Goal: Navigation & Orientation: Find specific page/section

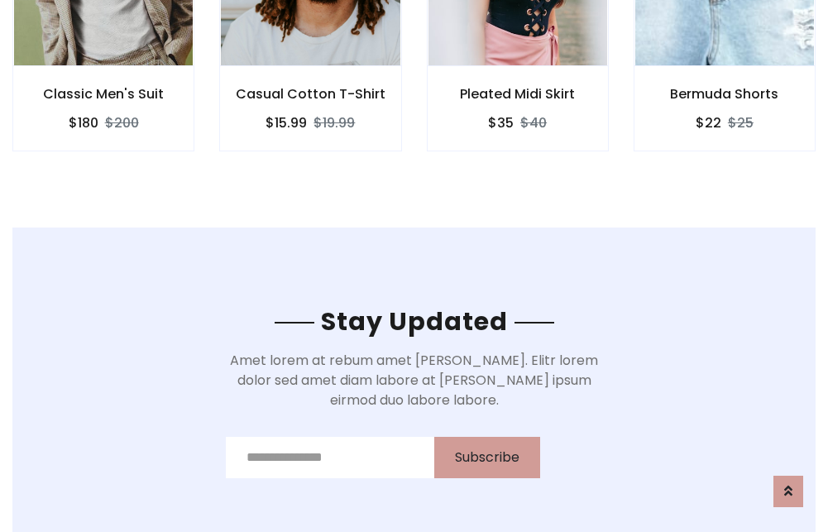
scroll to position [2491, 0]
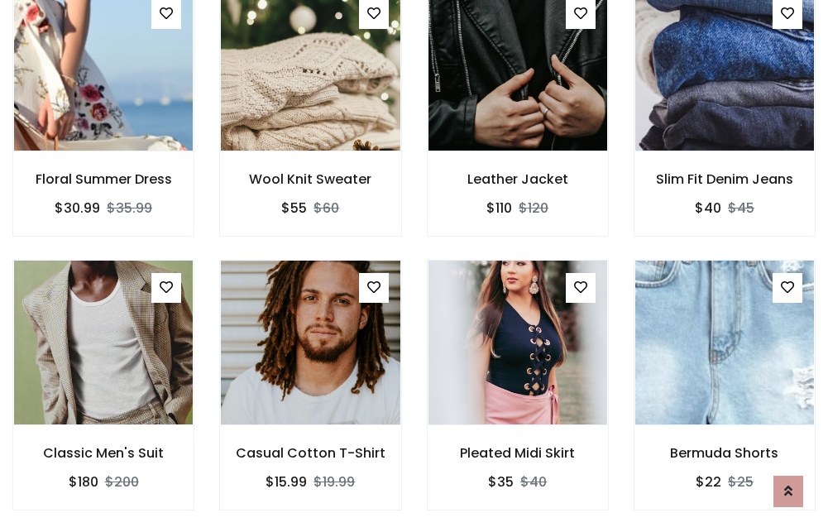
click at [414, 265] on div "Pleated Midi Skirt $35 $40" at bounding box center [517, 397] width 207 height 274
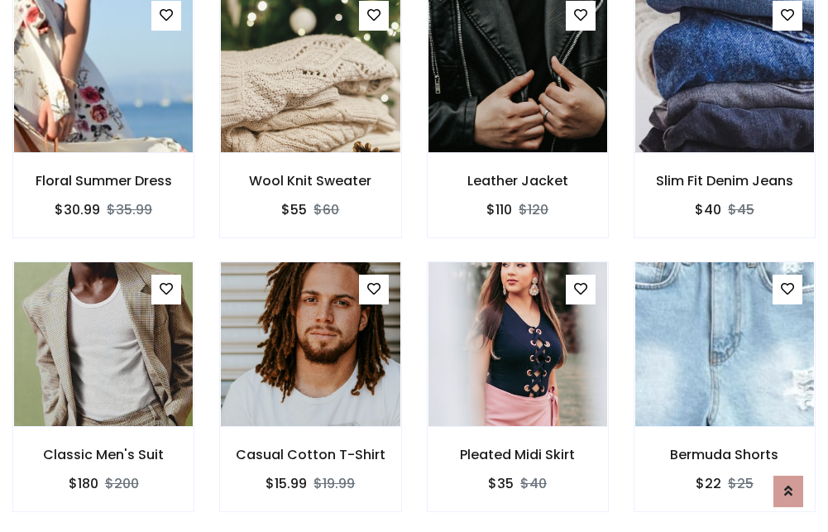
click at [414, 265] on div "Pleated Midi Skirt $35 $40" at bounding box center [517, 398] width 207 height 274
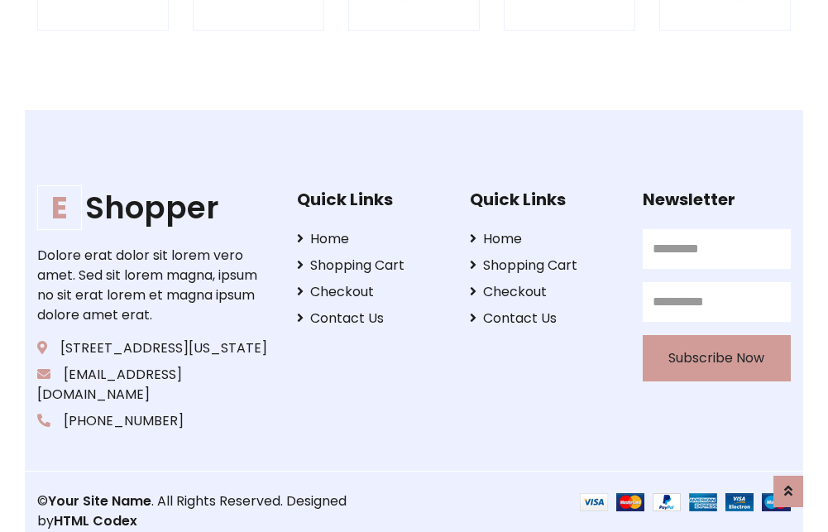
scroll to position [3148, 0]
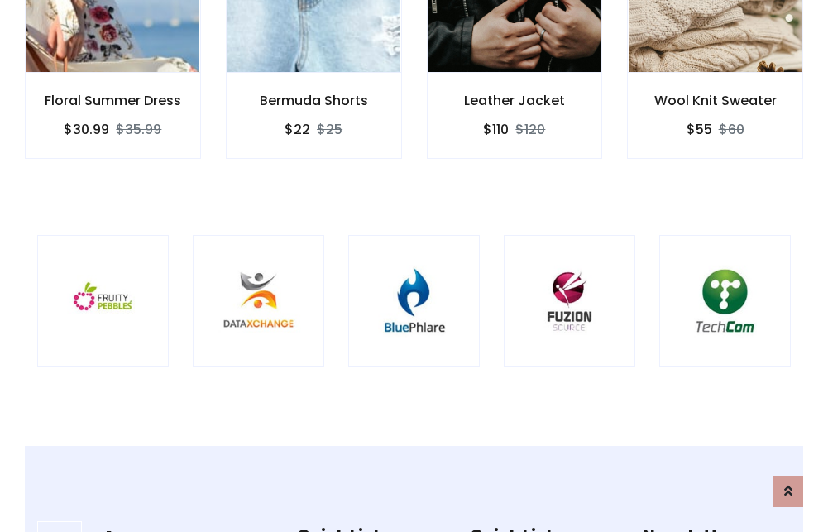
click at [413, 265] on img at bounding box center [414, 301] width 90 height 90
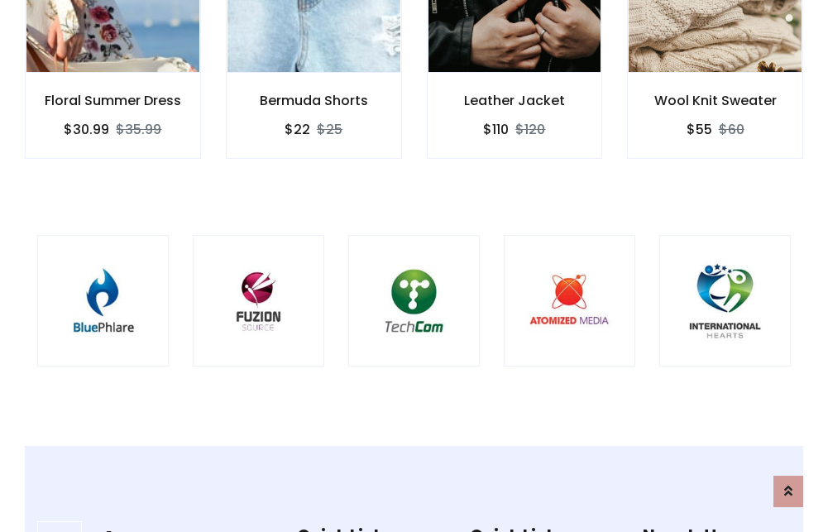
click at [413, 265] on img at bounding box center [414, 301] width 90 height 90
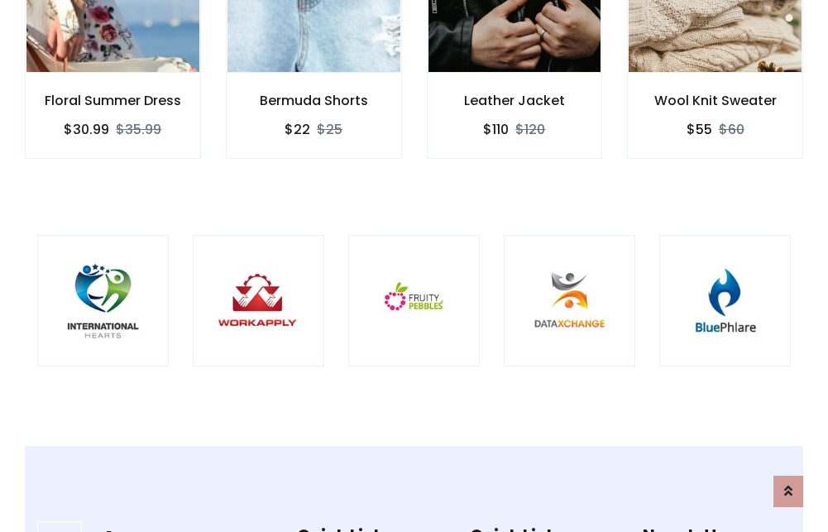
scroll to position [0, 0]
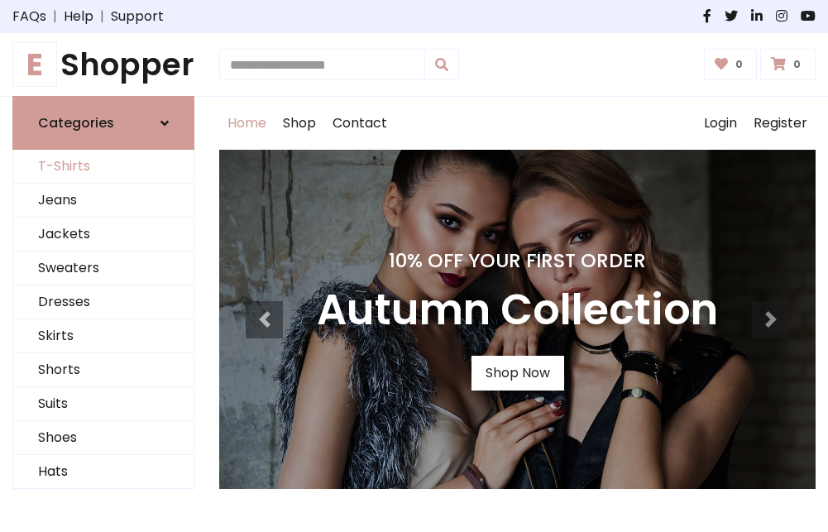
click at [103, 167] on link "T-Shirts" at bounding box center [103, 167] width 180 height 34
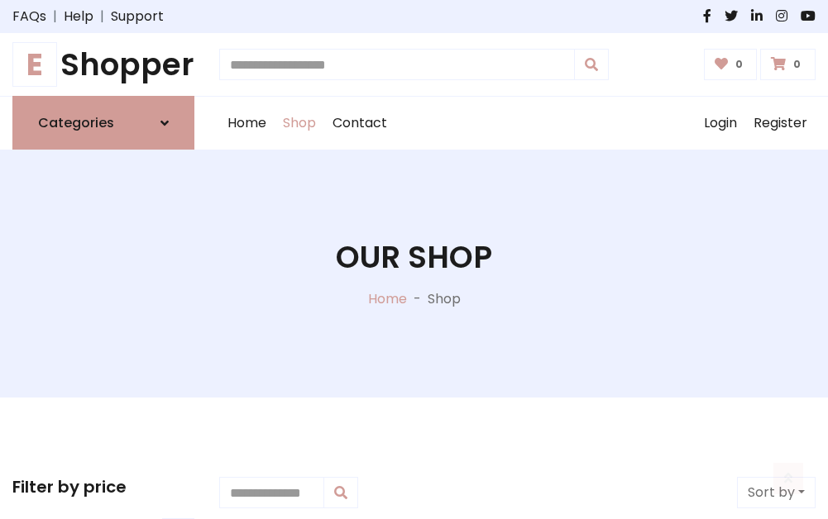
scroll to position [663, 0]
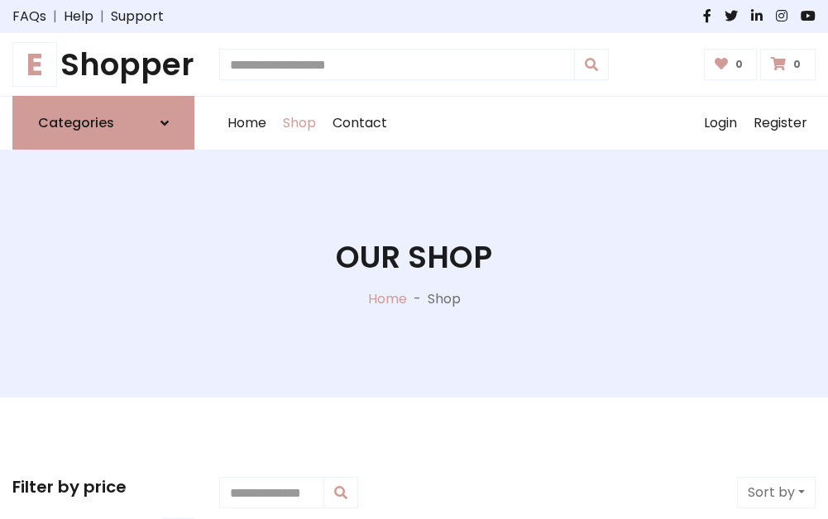
click at [103, 64] on h1 "E Shopper" at bounding box center [103, 64] width 182 height 36
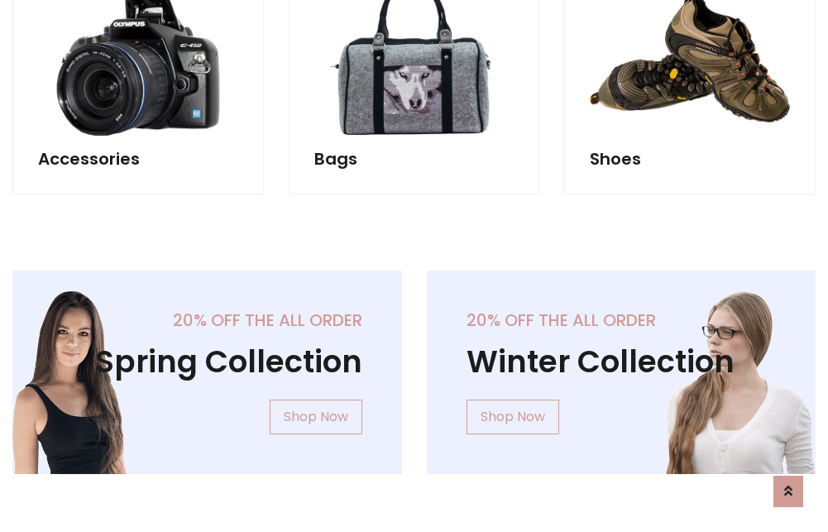
scroll to position [1607, 0]
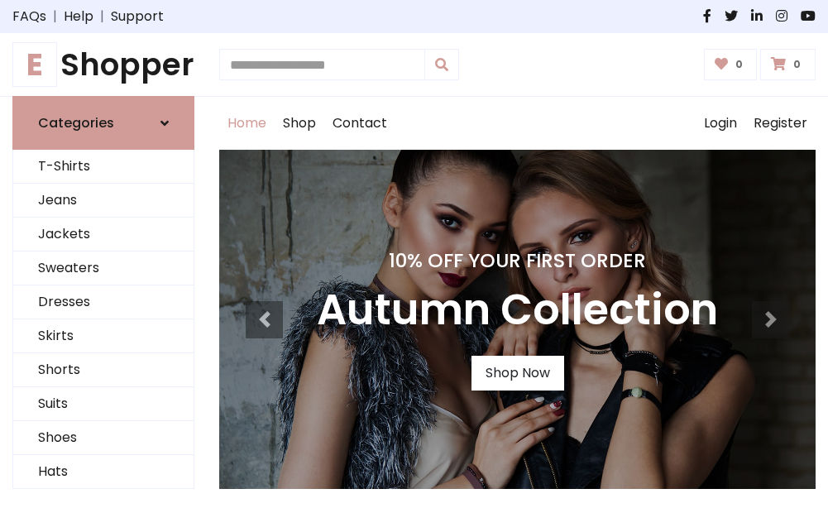
scroll to position [542, 0]
